Goal: Information Seeking & Learning: Learn about a topic

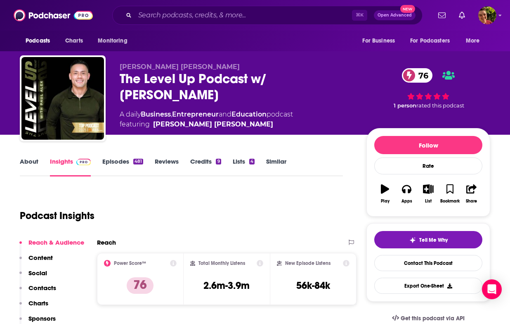
click at [194, 77] on div "The Level Up Podcast w/ [PERSON_NAME] 76" at bounding box center [237, 87] width 234 height 32
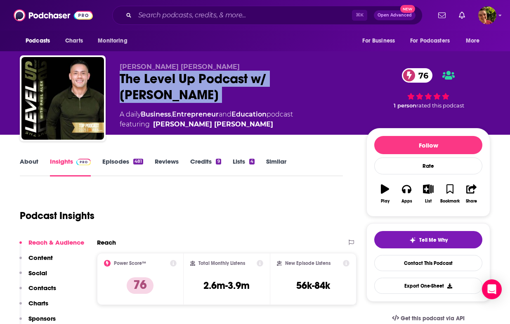
click at [194, 77] on div "The Level Up Podcast w/ [PERSON_NAME] 76" at bounding box center [237, 87] width 234 height 32
copy div "The Level Up Podcast w/ [PERSON_NAME] 76"
click at [28, 162] on link "About" at bounding box center [29, 166] width 19 height 19
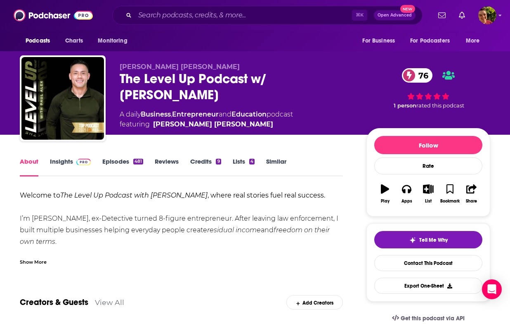
click at [43, 260] on div "Show More" at bounding box center [33, 261] width 27 height 8
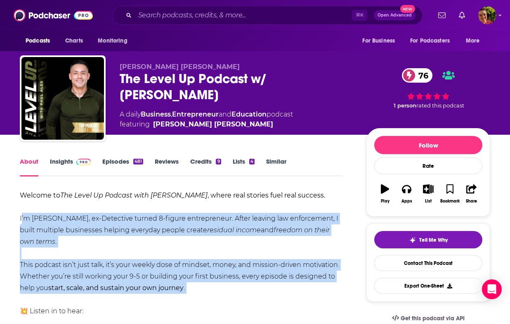
drag, startPoint x: 33, startPoint y: 222, endPoint x: 239, endPoint y: 297, distance: 219.7
copy div "I’m [PERSON_NAME], ex-Detective turned 8-figure entrepreneur. After leaving law…"
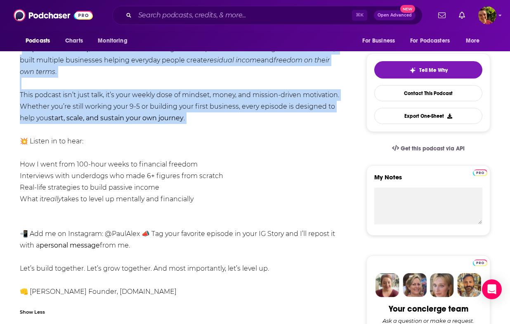
scroll to position [188, 0]
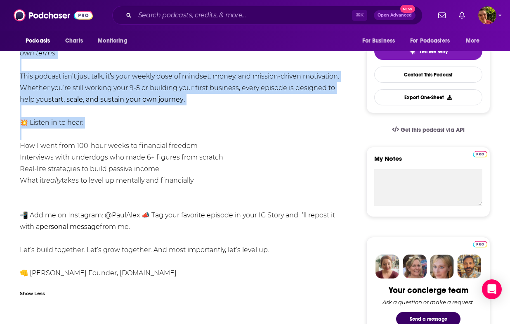
click at [234, 189] on div "Welcome to The Level Up Podcast with [PERSON_NAME] , where real stories fuel re…" at bounding box center [181, 139] width 323 height 277
copy div "I’m [PERSON_NAME], ex-Detective turned 8-figure entrepreneur. After leaving law…"
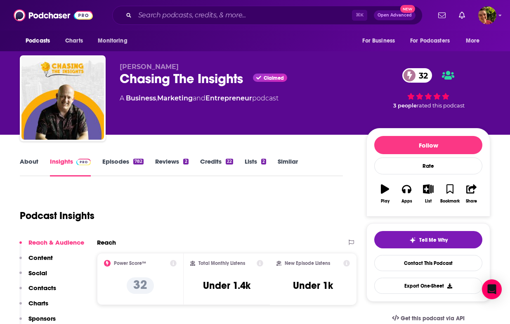
click at [151, 83] on div "Chasing The Insights Claimed 32" at bounding box center [237, 79] width 234 height 16
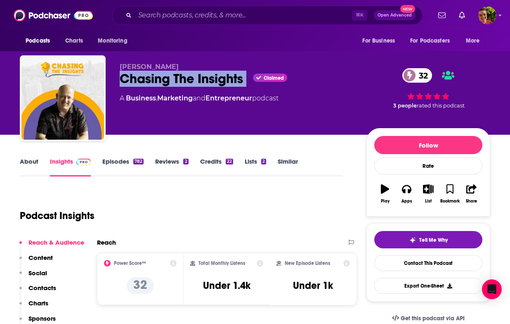
click at [151, 83] on div "Chasing The Insights Claimed 32" at bounding box center [237, 79] width 234 height 16
copy div "Chasing The Insights"
click at [24, 164] on link "About" at bounding box center [29, 166] width 19 height 19
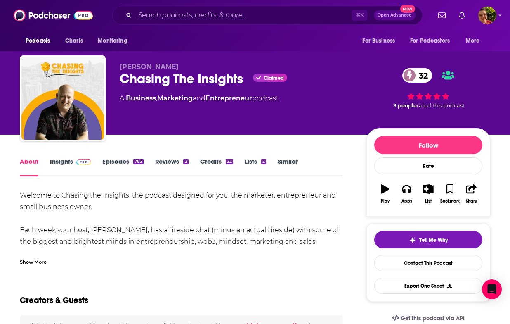
click at [115, 202] on div "Welcome to Chasing the Insights, the podcast designed for you, the marketer, en…" at bounding box center [181, 241] width 323 height 104
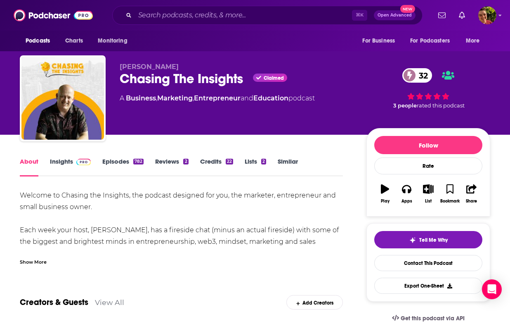
click at [39, 257] on div "Show More" at bounding box center [181, 258] width 323 height 14
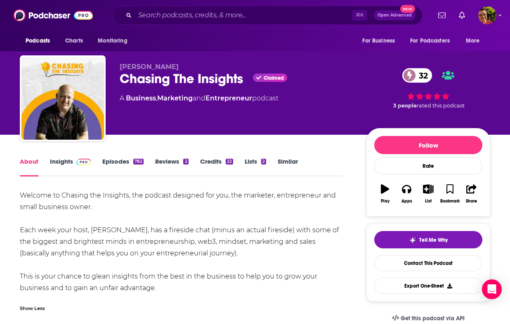
drag, startPoint x: 12, startPoint y: 192, endPoint x: 161, endPoint y: 291, distance: 178.3
copy div "Welcome to Chasing the Insights, the podcast designed for you, the marketer, en…"
click at [59, 167] on link "Insights" at bounding box center [70, 166] width 41 height 19
